Goal: Transaction & Acquisition: Purchase product/service

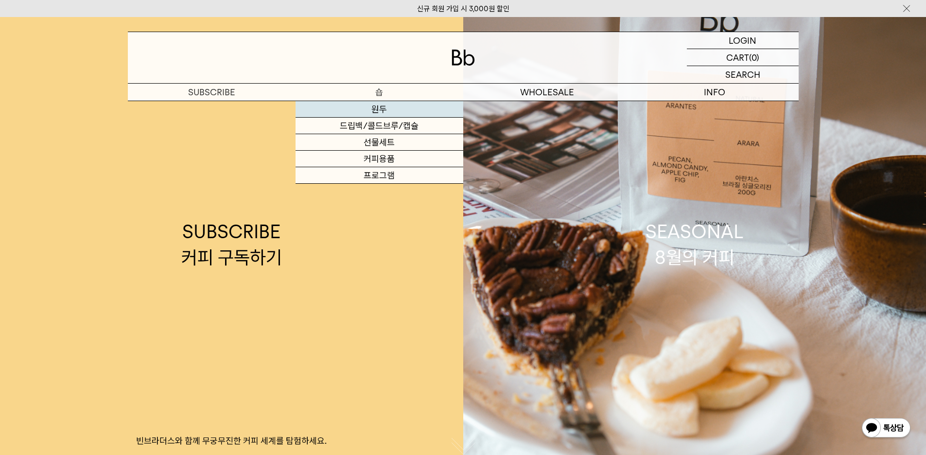
click at [380, 111] on link "원두" at bounding box center [379, 109] width 168 height 17
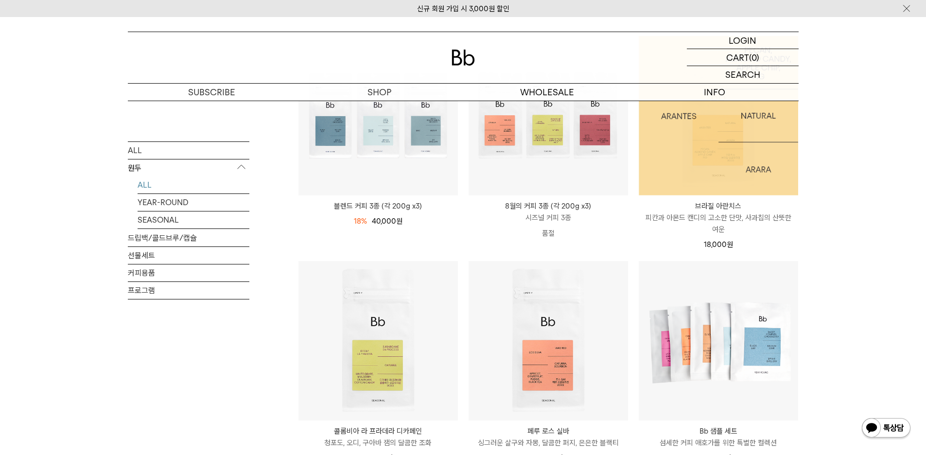
scroll to position [243, 0]
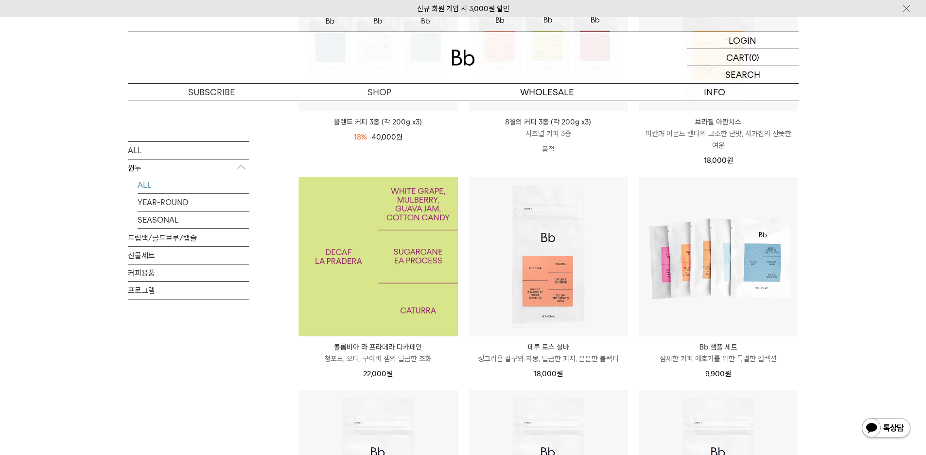
click at [409, 254] on img at bounding box center [377, 256] width 159 height 159
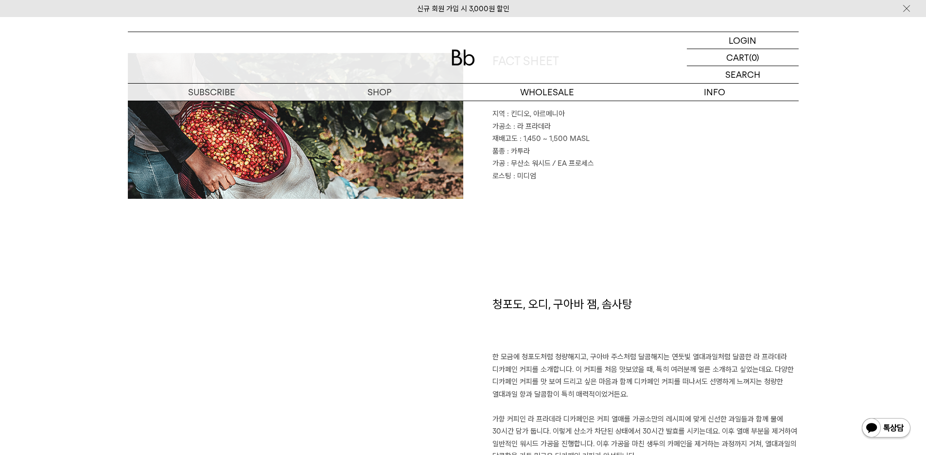
scroll to position [632, 0]
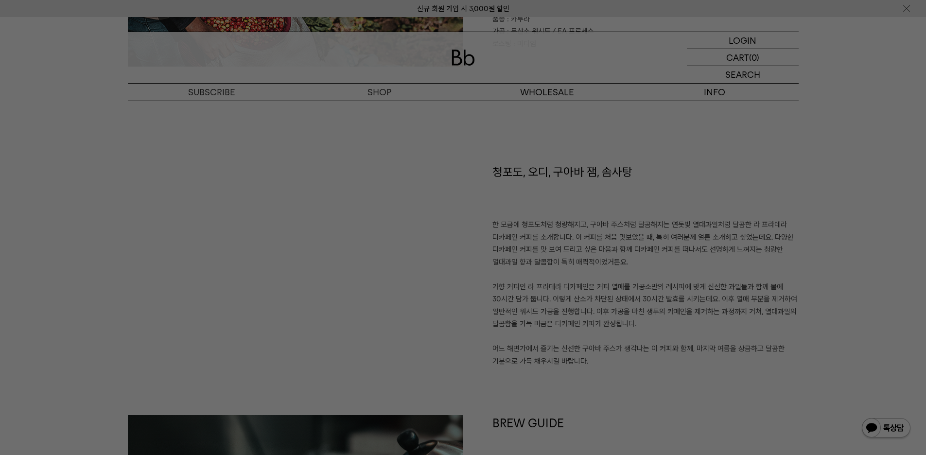
drag, startPoint x: 782, startPoint y: 167, endPoint x: 729, endPoint y: 135, distance: 61.7
click at [729, 135] on div at bounding box center [463, 227] width 926 height 455
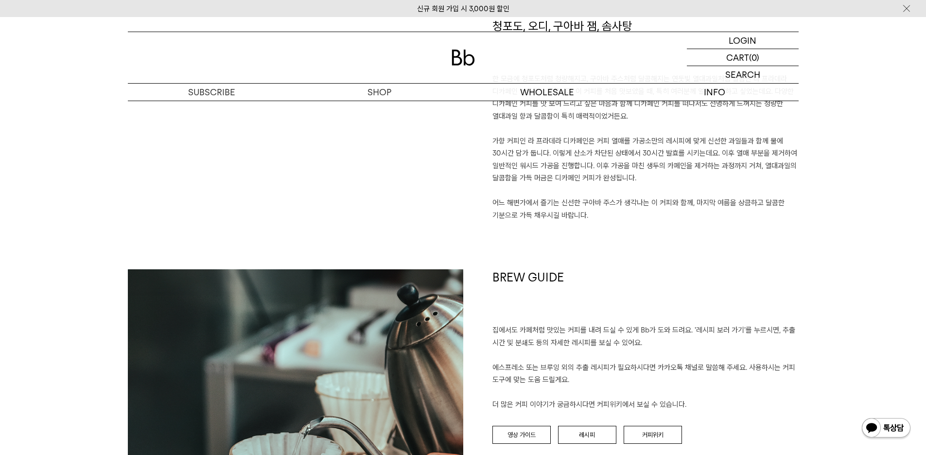
scroll to position [923, 0]
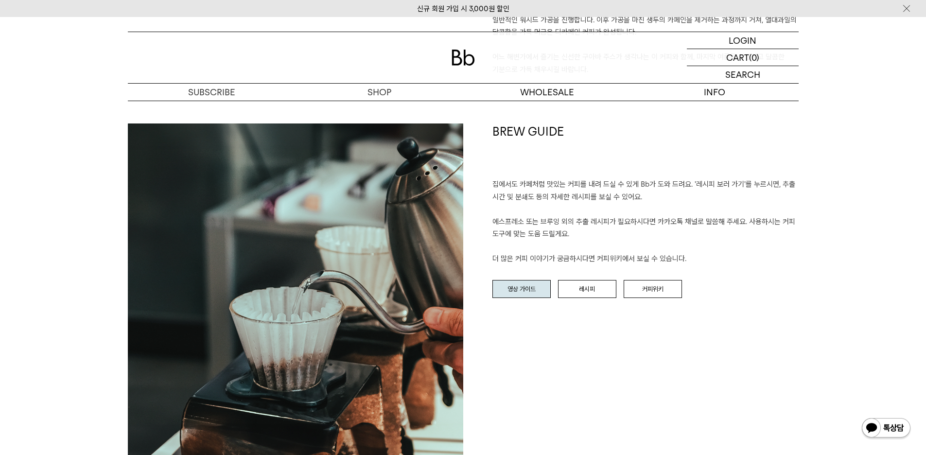
click at [515, 295] on link "영상 가이드" at bounding box center [521, 289] width 58 height 18
